Goal: Information Seeking & Learning: Learn about a topic

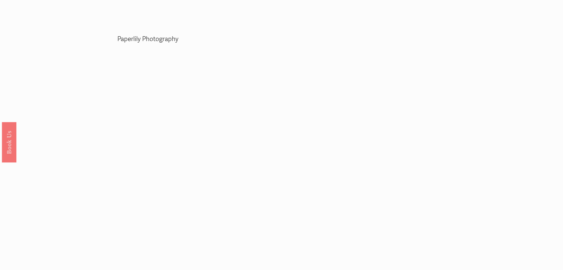
scroll to position [1467, 0]
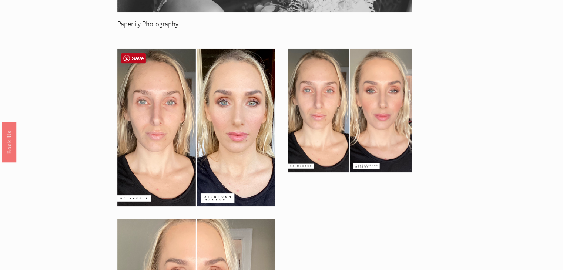
click at [245, 128] on div at bounding box center [196, 128] width 158 height 158
click at [333, 202] on div at bounding box center [264, 213] width 307 height 341
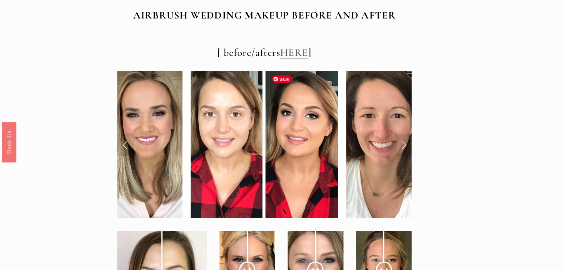
scroll to position [2593, 0]
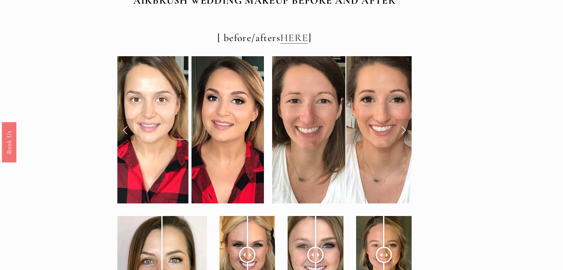
click at [404, 132] on link "Next Slide" at bounding box center [404, 130] width 16 height 22
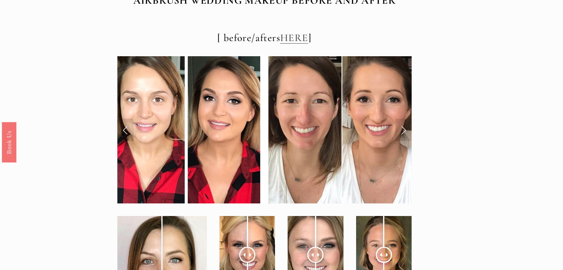
click at [404, 132] on link "Next Slide" at bounding box center [404, 130] width 16 height 22
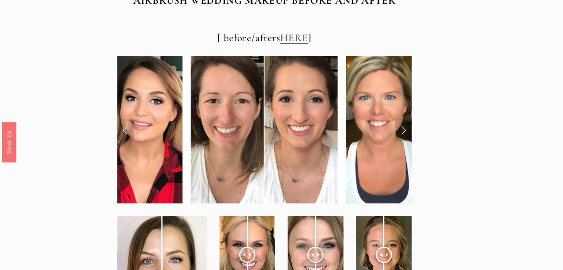
click at [404, 132] on link "Next Slide" at bounding box center [404, 130] width 16 height 22
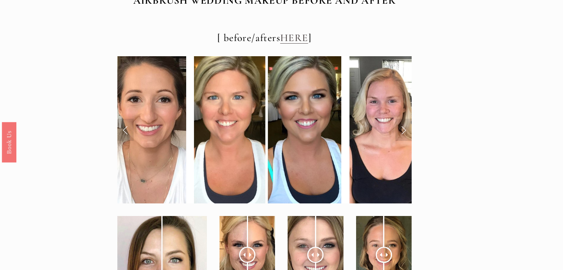
click at [404, 132] on link "Next Slide" at bounding box center [404, 130] width 16 height 22
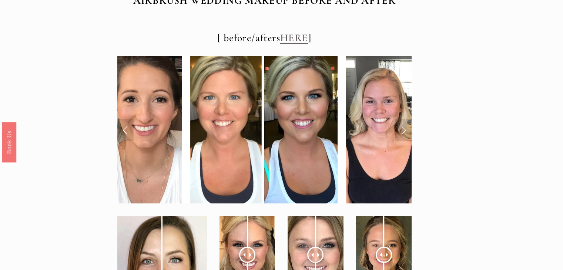
click at [404, 132] on link "Next Slide" at bounding box center [404, 130] width 16 height 22
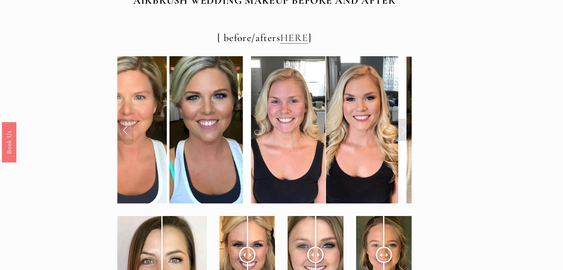
click at [404, 132] on link "Next Slide" at bounding box center [404, 130] width 16 height 22
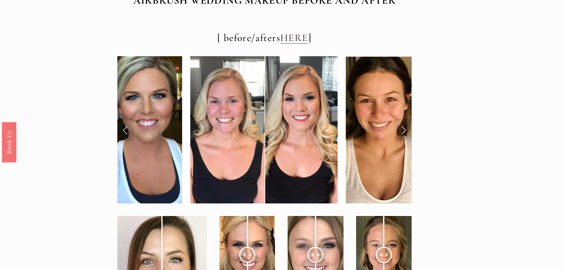
click at [404, 132] on link "Next Slide" at bounding box center [404, 130] width 16 height 22
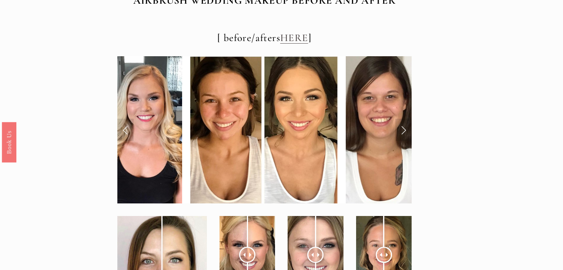
click at [404, 132] on link "Next Slide" at bounding box center [404, 130] width 16 height 22
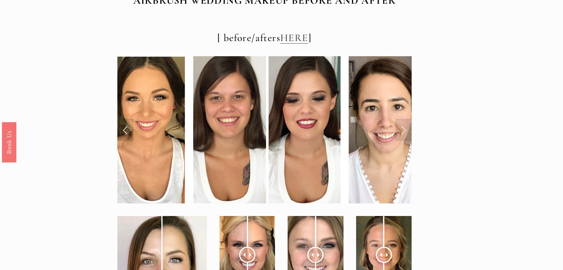
click at [404, 132] on link "Next Slide" at bounding box center [404, 130] width 16 height 22
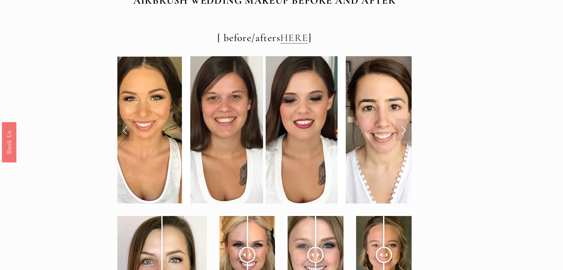
click at [404, 132] on link "Next Slide" at bounding box center [404, 130] width 16 height 22
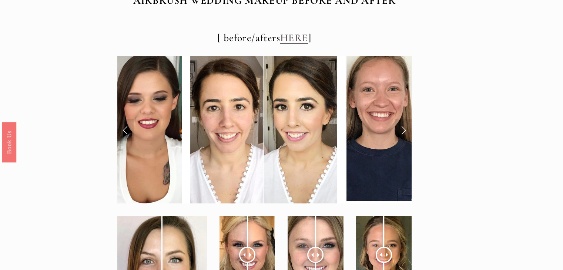
click at [404, 132] on link "Next Slide" at bounding box center [404, 130] width 16 height 22
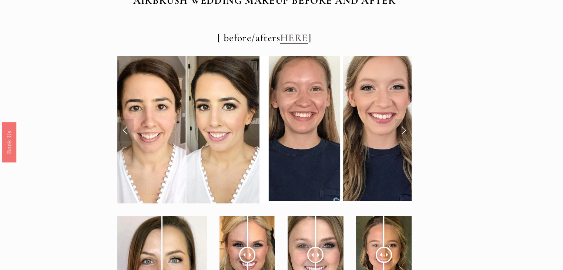
click at [404, 132] on link "Next Slide" at bounding box center [404, 130] width 16 height 22
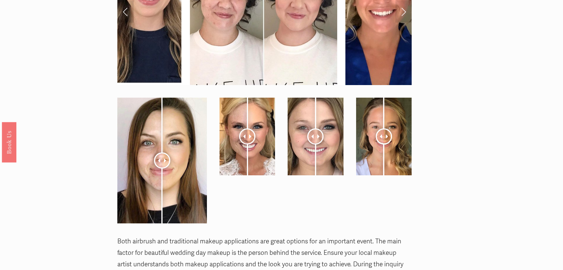
scroll to position [2726, 0]
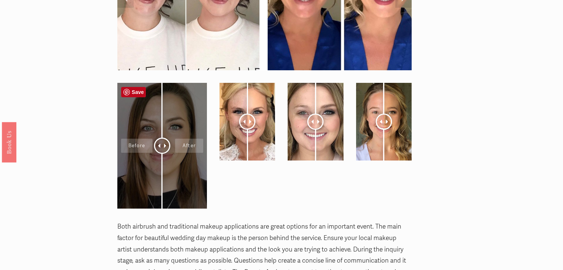
click at [165, 156] on div at bounding box center [162, 146] width 90 height 126
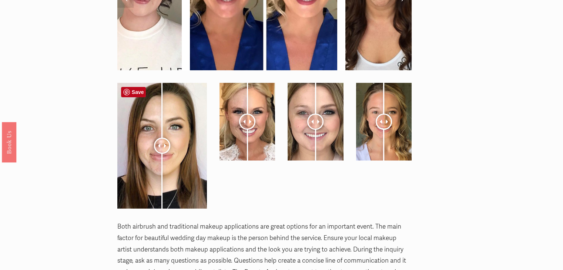
drag, startPoint x: 165, startPoint y: 156, endPoint x: 164, endPoint y: 146, distance: 9.6
click at [164, 146] on div at bounding box center [162, 146] width 90 height 126
click at [164, 146] on span at bounding box center [166, 146] width 4 height 4
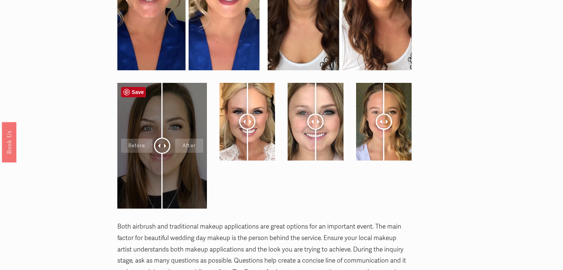
click at [144, 144] on div at bounding box center [162, 146] width 90 height 126
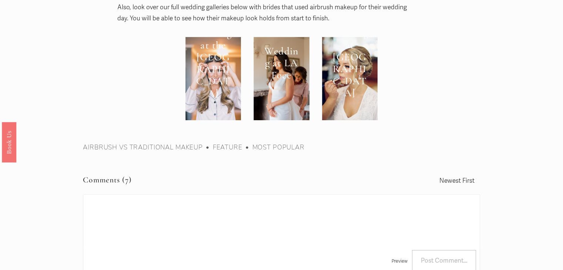
scroll to position [3082, 0]
